Goal: Information Seeking & Learning: Understand process/instructions

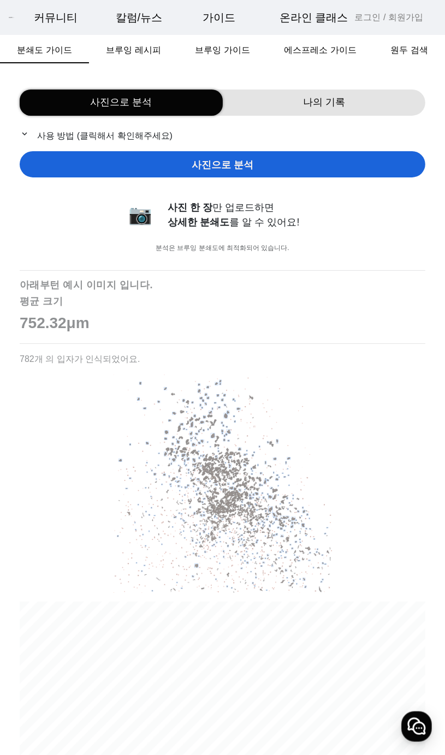
click at [116, 132] on p "expand_more 사용 방법 (클릭해서 확인해주세요)" at bounding box center [223, 136] width 406 height 14
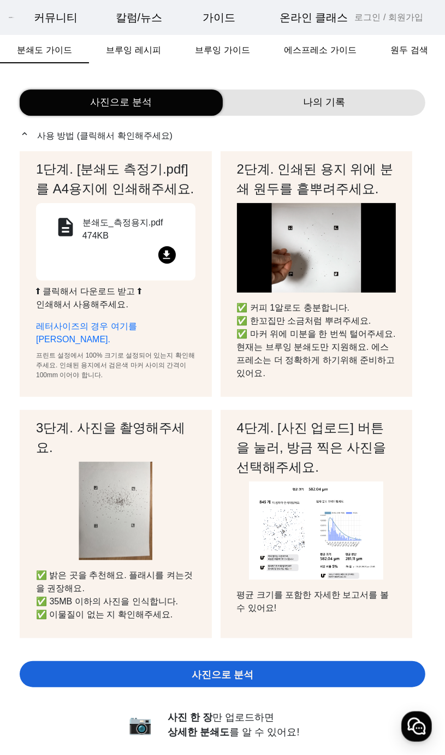
click at [131, 236] on div "분쇄도_측정용지.pdf 474KB" at bounding box center [132, 231] width 100 height 30
click at [318, 96] on span "나의 기록" at bounding box center [324, 102] width 42 height 15
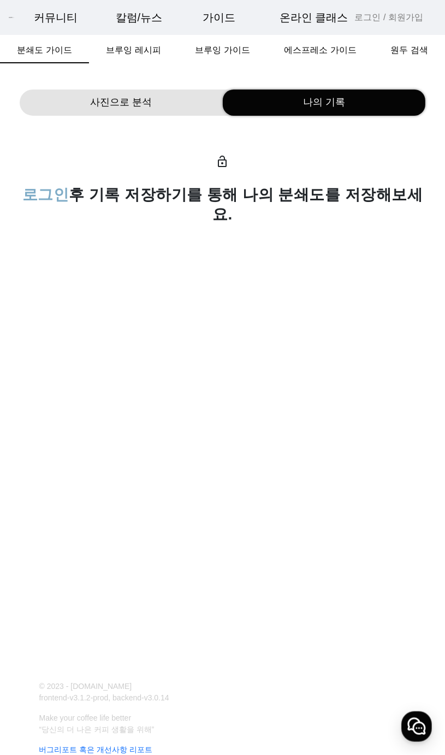
click at [52, 195] on span "로그인" at bounding box center [45, 194] width 47 height 17
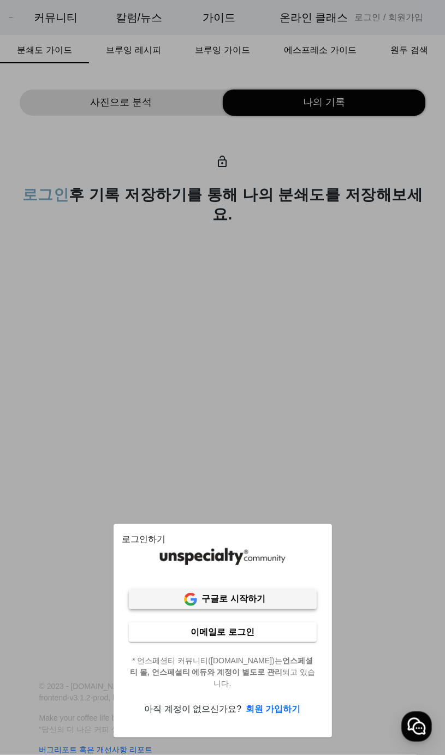
click at [266, 605] on span at bounding box center [223, 599] width 188 height 26
